Goal: Find specific page/section

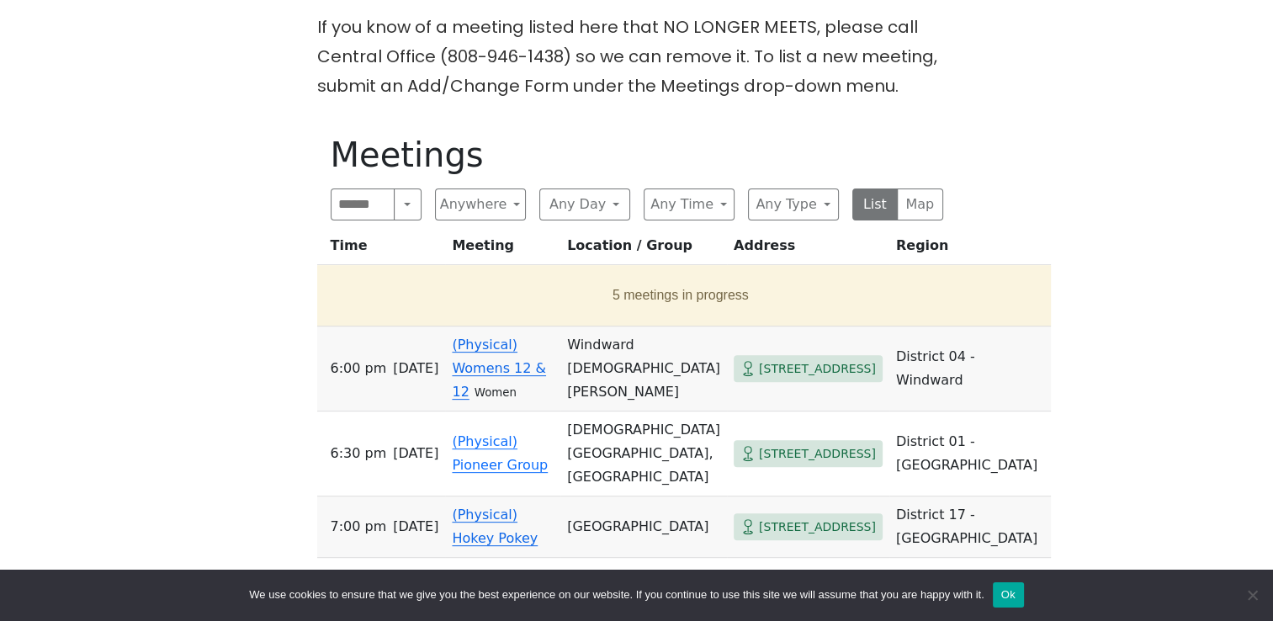
scroll to position [505, 0]
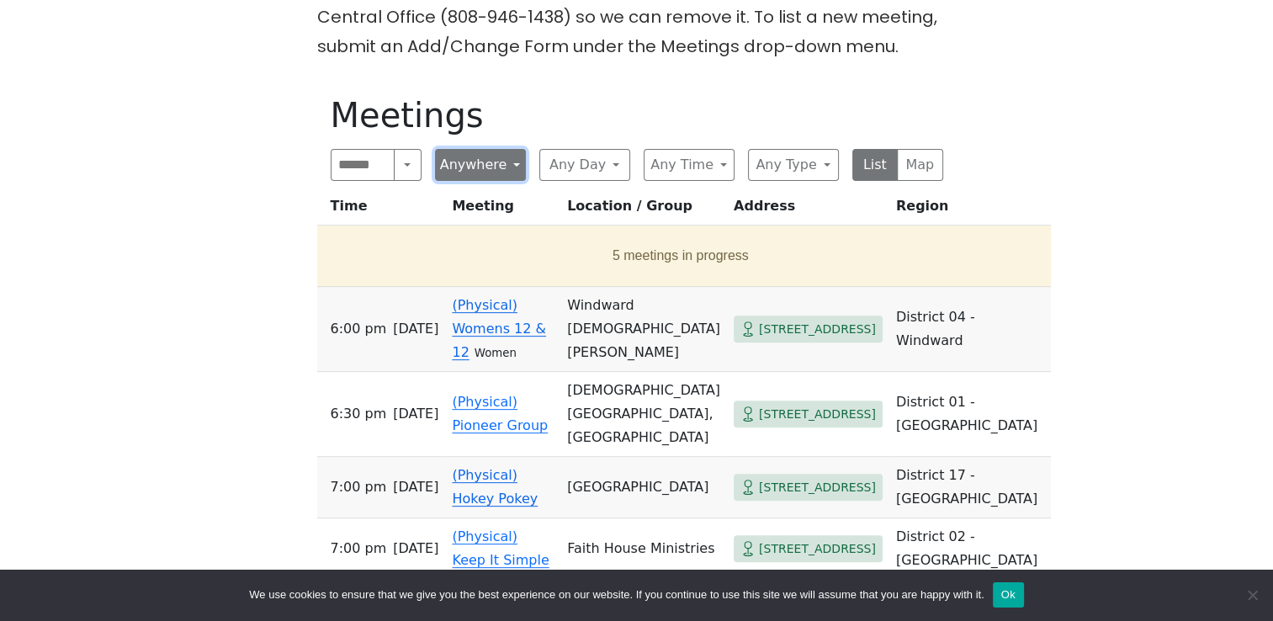
click at [514, 160] on button "Anywhere" at bounding box center [480, 165] width 91 height 32
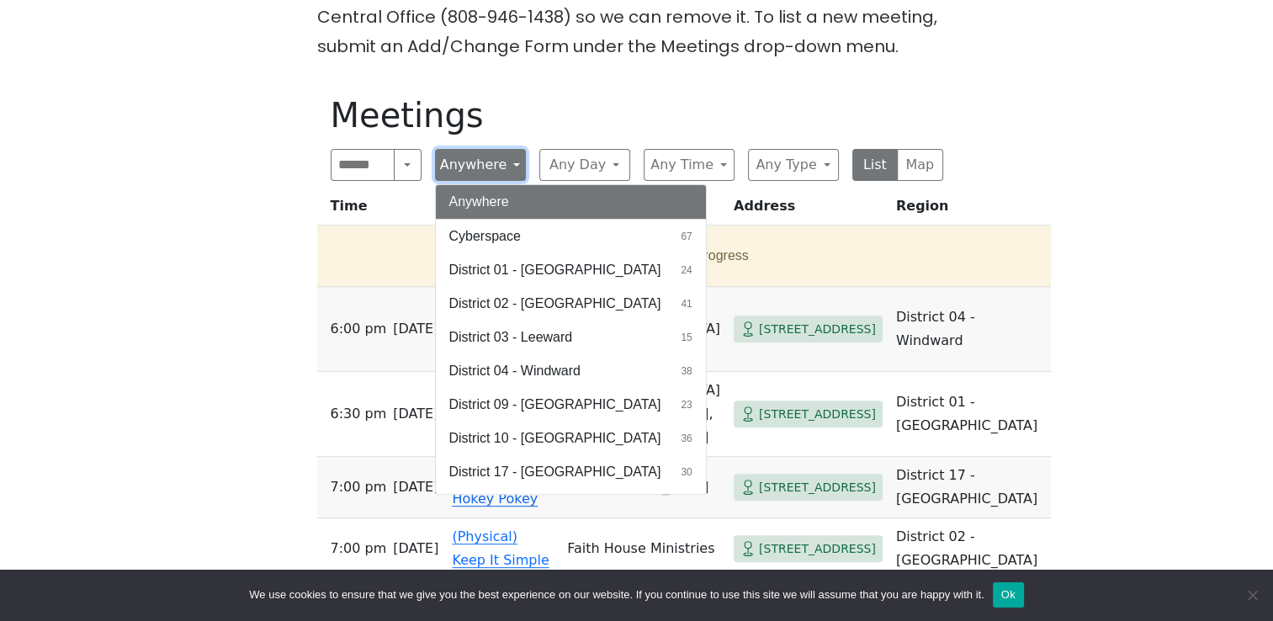
click at [514, 161] on button "Anywhere" at bounding box center [480, 165] width 91 height 32
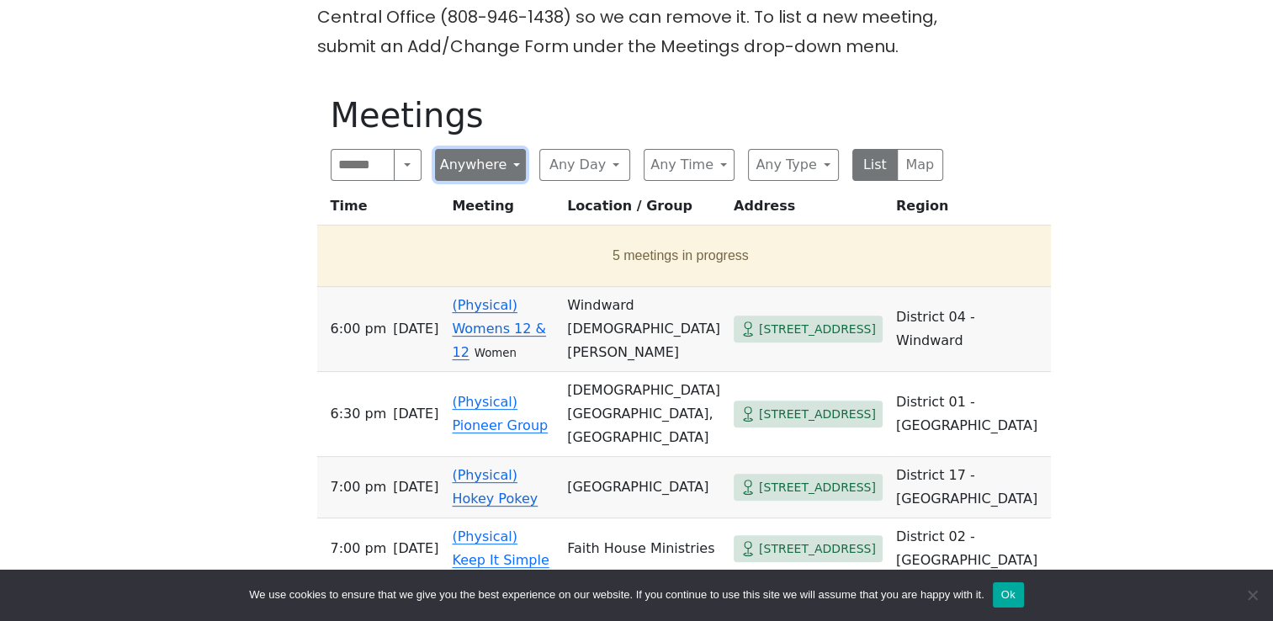
click at [514, 162] on button "Anywhere" at bounding box center [480, 165] width 91 height 32
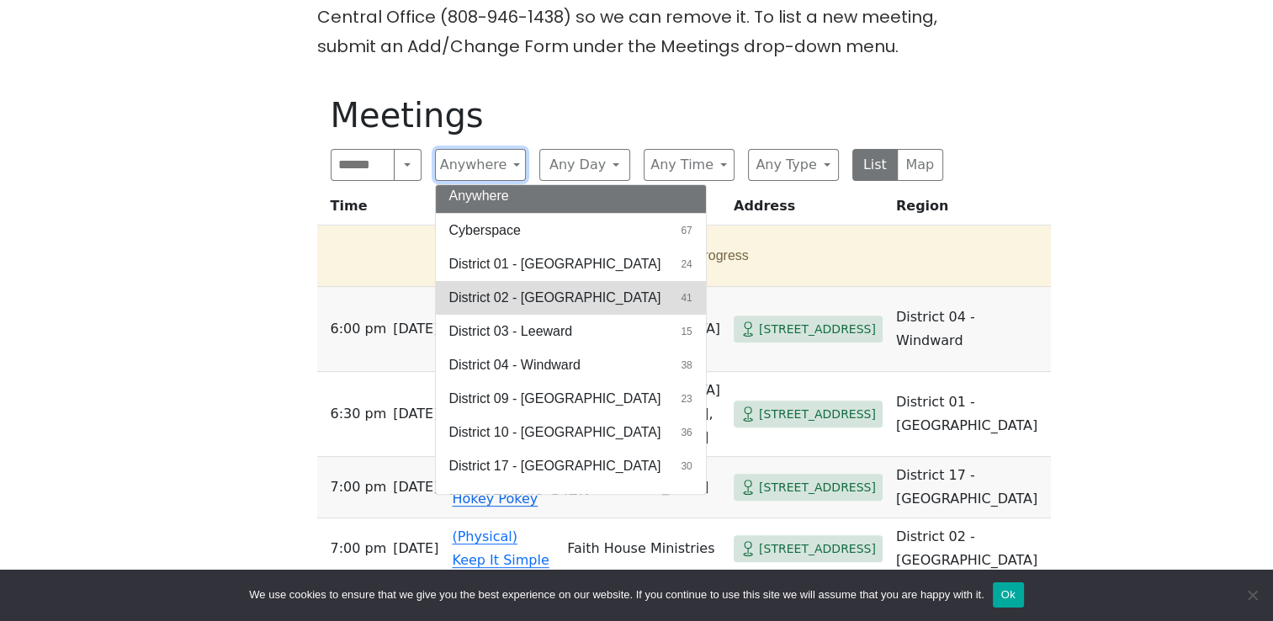
scroll to position [0, 0]
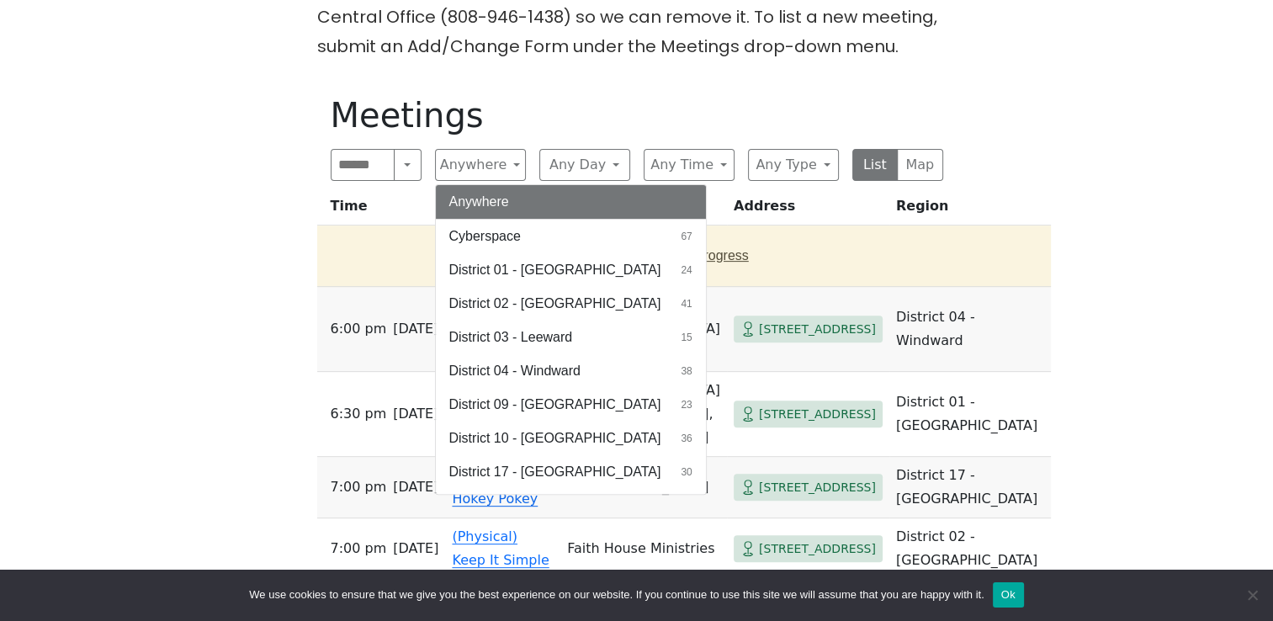
click at [518, 235] on span "Cyberspace" at bounding box center [485, 236] width 72 height 20
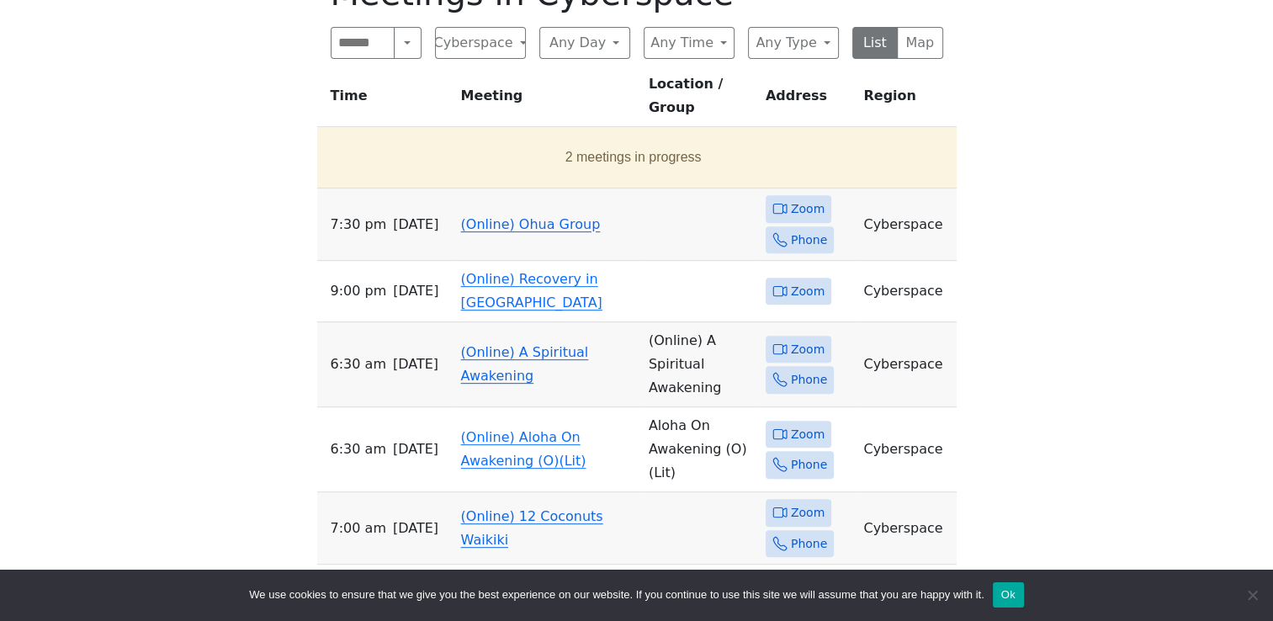
scroll to position [589, 0]
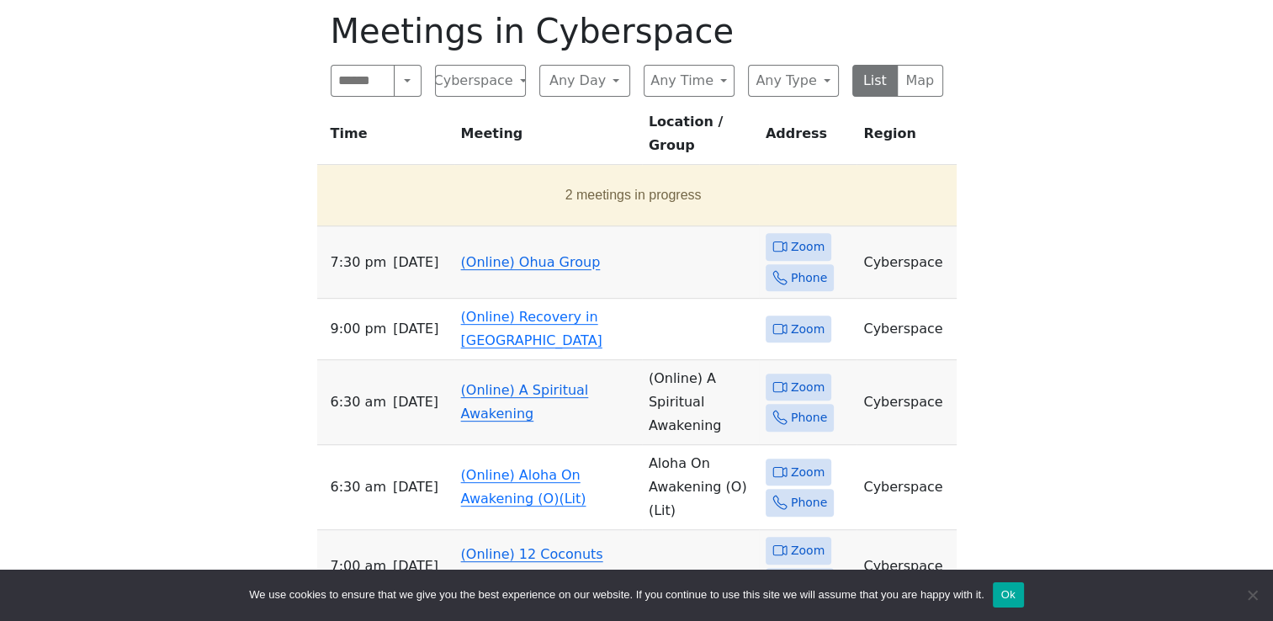
click at [539, 254] on link "(Online) Ohua Group" at bounding box center [531, 262] width 140 height 16
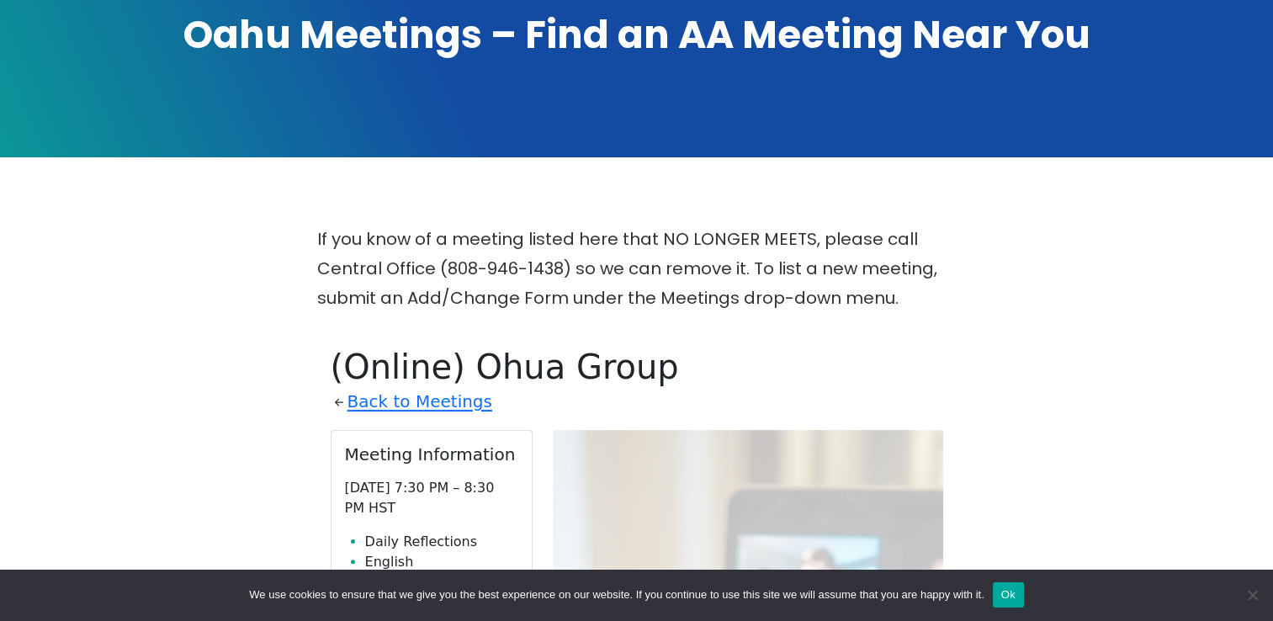
scroll to position [252, 0]
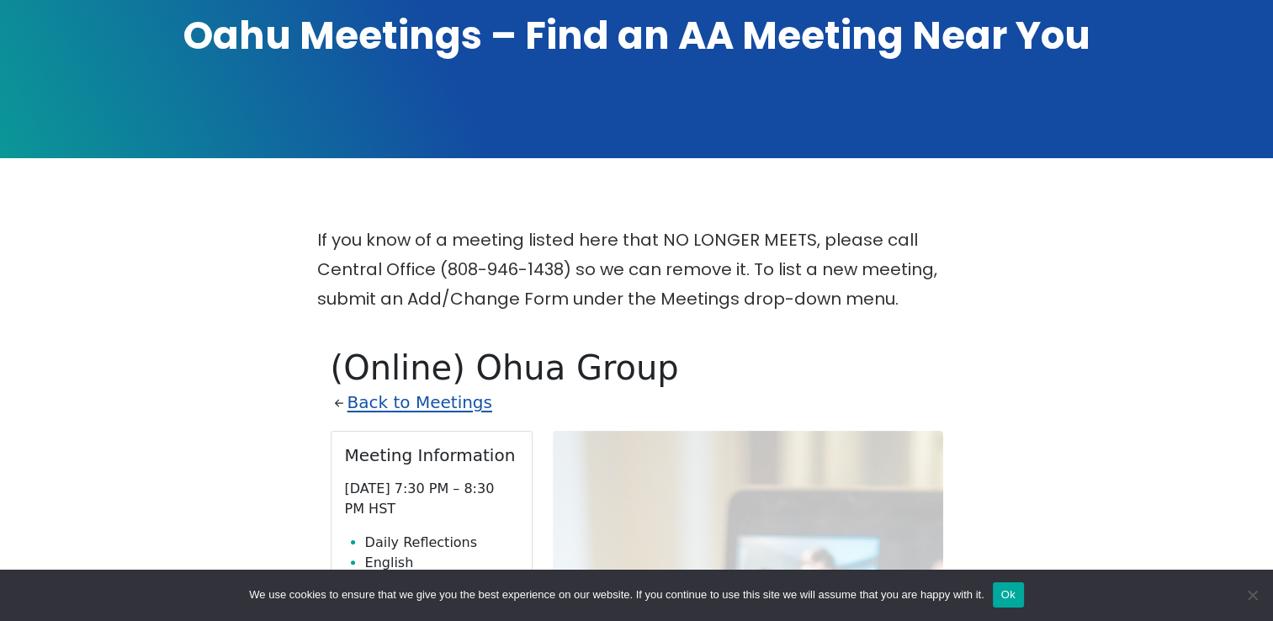
click at [377, 414] on link "Back to Meetings" at bounding box center [420, 402] width 145 height 29
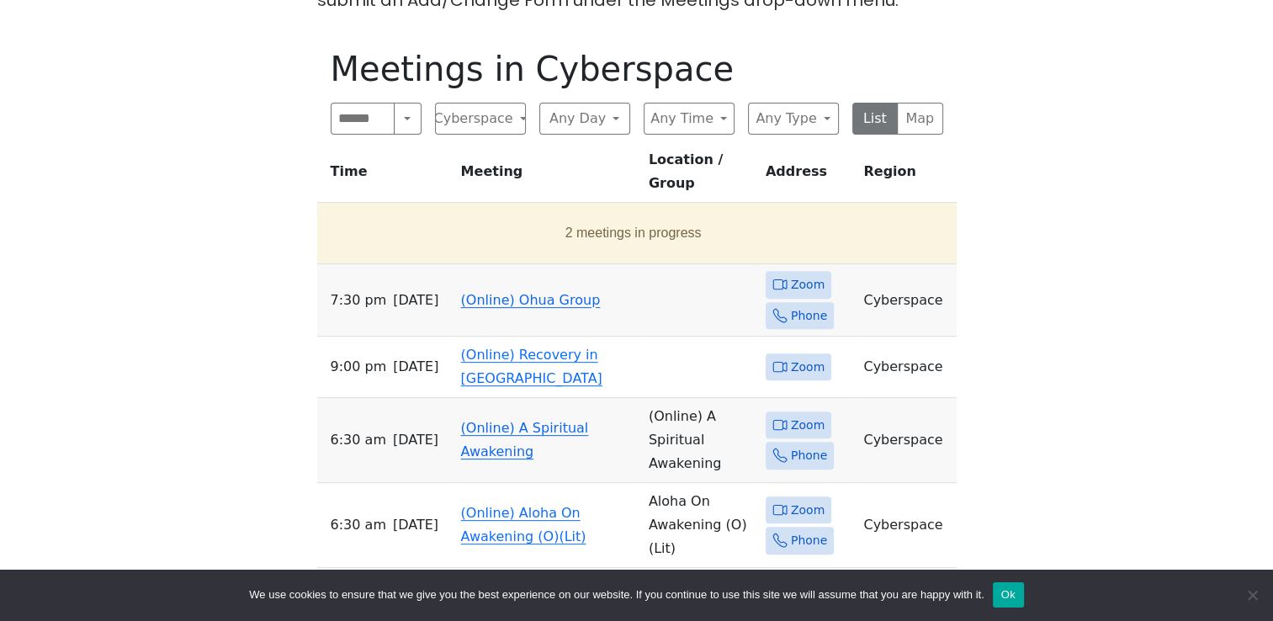
scroll to position [589, 0]
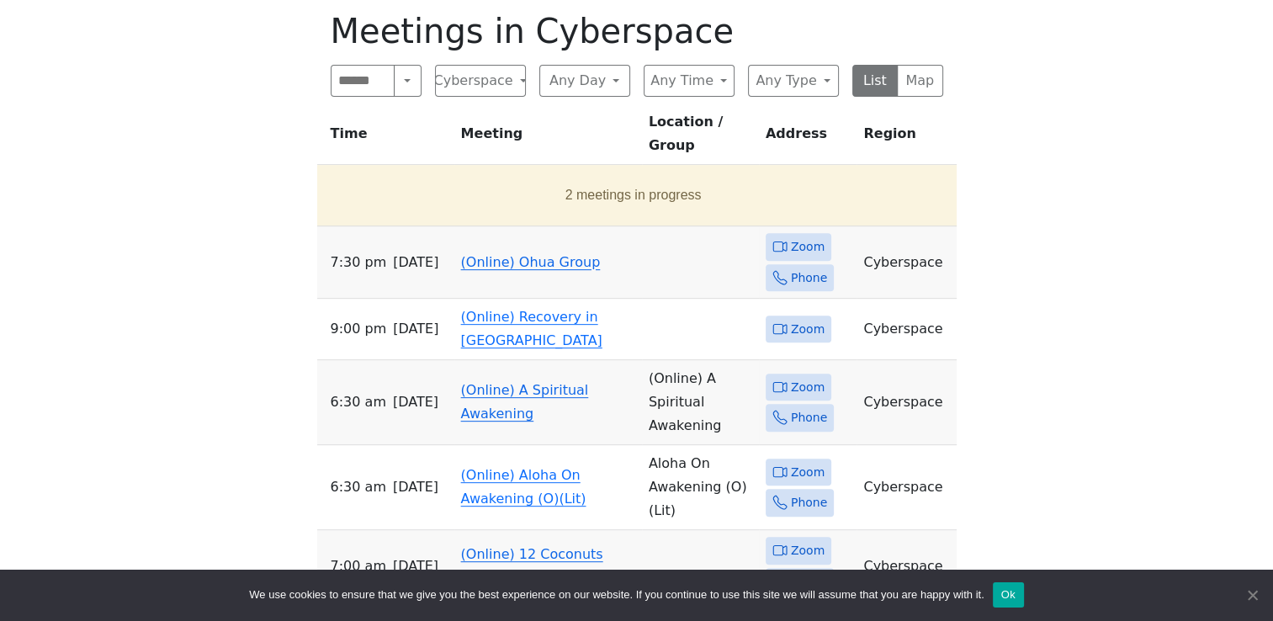
click at [1253, 602] on span "Cookie Notice" at bounding box center [1252, 595] width 17 height 17
